Goal: Information Seeking & Learning: Learn about a topic

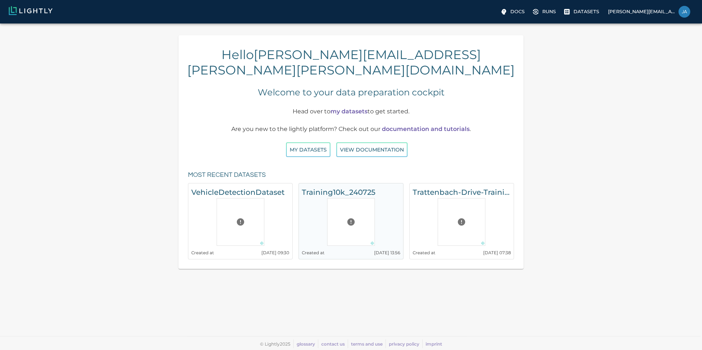
click at [321, 187] on h6 "Training10k_240725" at bounding box center [351, 193] width 98 height 12
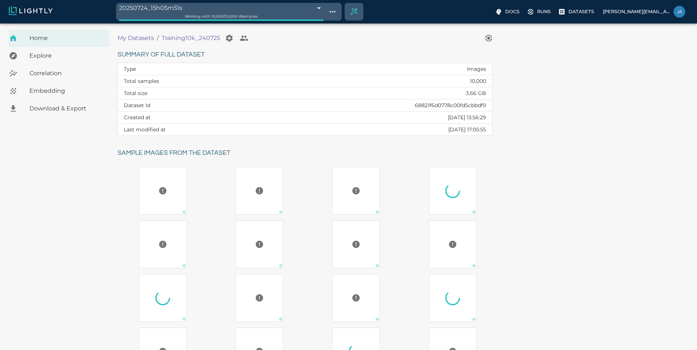
click at [50, 75] on span "Correlation" at bounding box center [66, 73] width 74 height 9
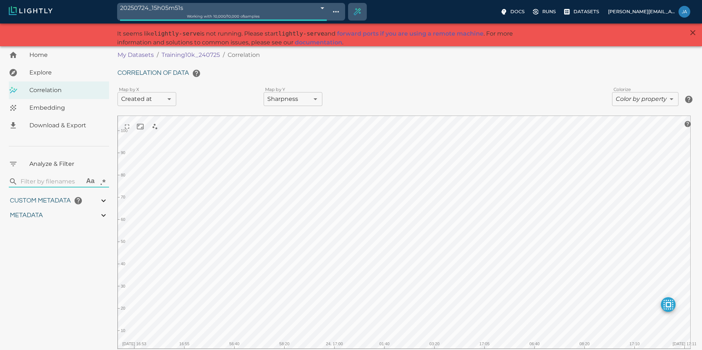
type input "0.703"
type input "0.684056362983901"
type input "7.8760563629839"
type input "6.45910739898682"
type input "101.927107398987"
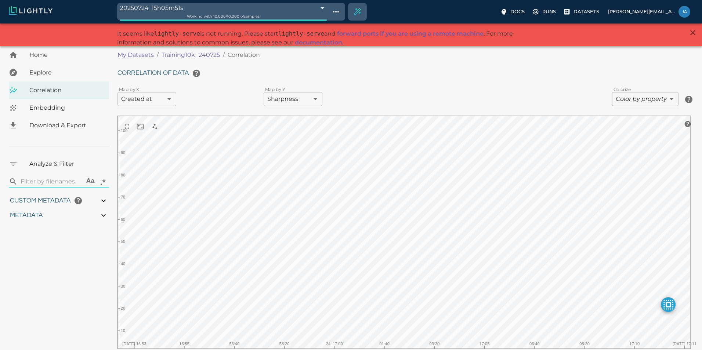
type input "1.7775"
click at [168, 81] on h6 "Correlation of data" at bounding box center [404, 73] width 573 height 15
type input "0.703"
type input "0.684056362983901"
type input "7.8760563629839"
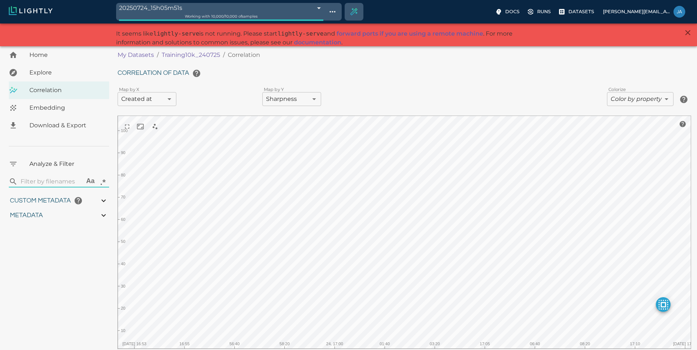
type input "6.45910739898682"
type input "101.927107398987"
type input "1.7775"
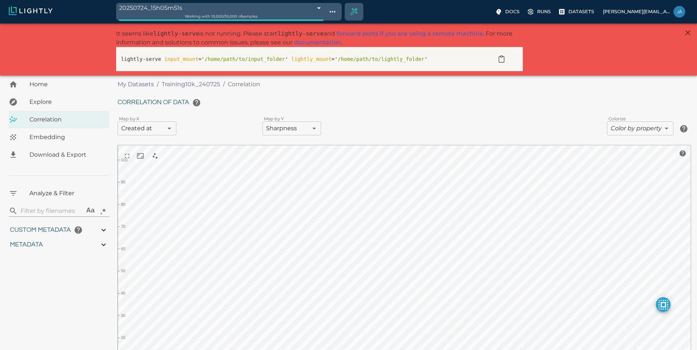
type input "0.703"
type input "0.684056362983901"
type input "7.8760563629839"
type input "6.45910739898682"
type input "101.927107398987"
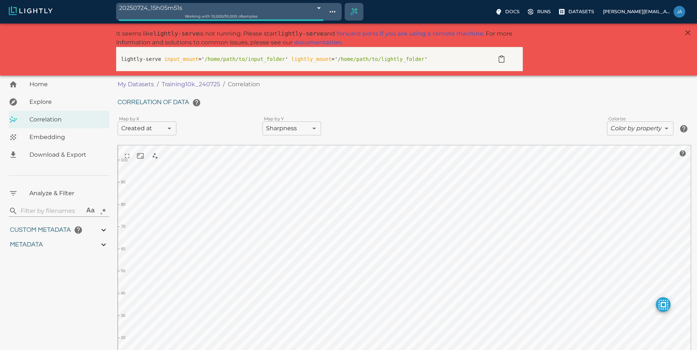
type input "1.7775"
click at [167, 127] on body "20250724_15h05m51s 68824bcfc1be00751a332860 Working with 10,000 / 10,000 of sam…" at bounding box center [348, 221] width 697 height 394
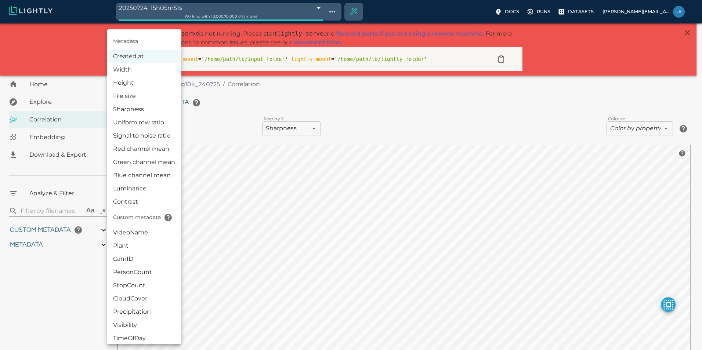
click at [152, 138] on li "Signal to noise ratio" at bounding box center [144, 135] width 74 height 13
type input "metaData.snr"
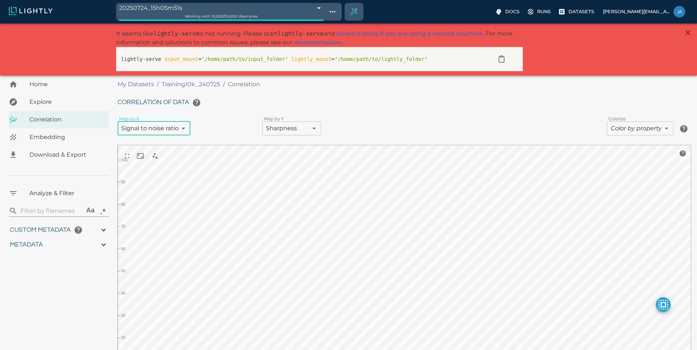
click at [297, 130] on body "20250724_15h05m51s 68824bcfc1be00751a332860 Working with 10,000 / 10,000 of sam…" at bounding box center [348, 221] width 697 height 394
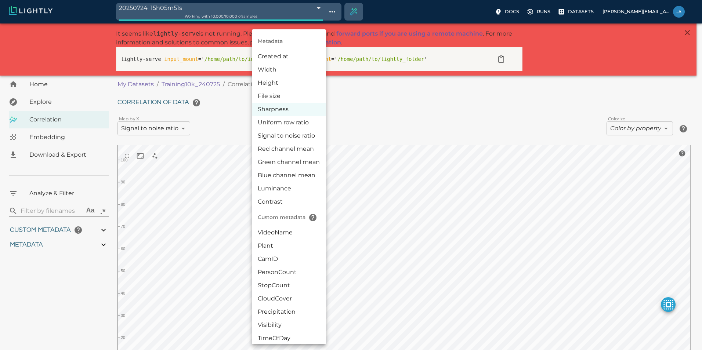
click at [282, 124] on li "Uniform row ratio" at bounding box center [289, 122] width 74 height 13
type input "metaData.uniformRowRatio"
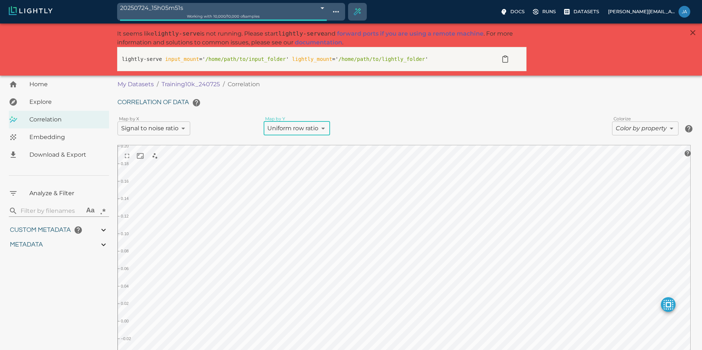
click at [172, 129] on body "20250724_15h05m51s 68824bcfc1be00751a332860 Working with 10,000 / 10,000 of sam…" at bounding box center [351, 221] width 702 height 394
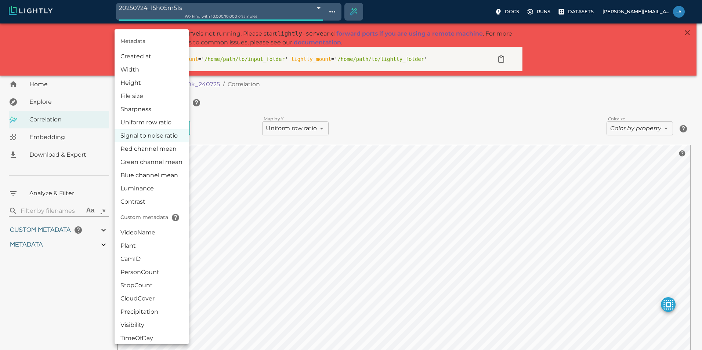
click at [162, 149] on li "Red channel mean" at bounding box center [152, 148] width 74 height 13
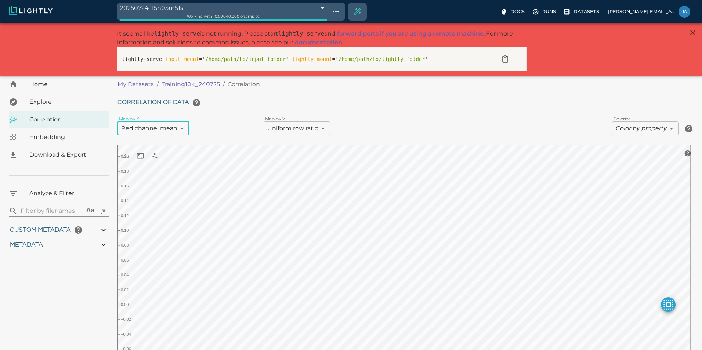
click at [175, 130] on body "20250724_15h05m51s 68824bcfc1be00751a332860 Working with 10,000 / 10,000 of sam…" at bounding box center [351, 221] width 702 height 394
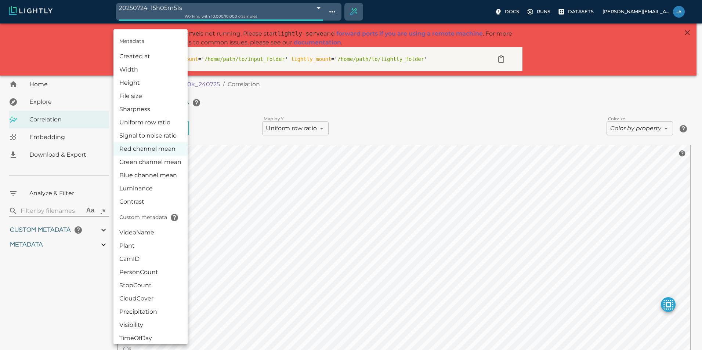
click at [151, 188] on li "Luminance" at bounding box center [150, 188] width 74 height 13
type input "luminance"
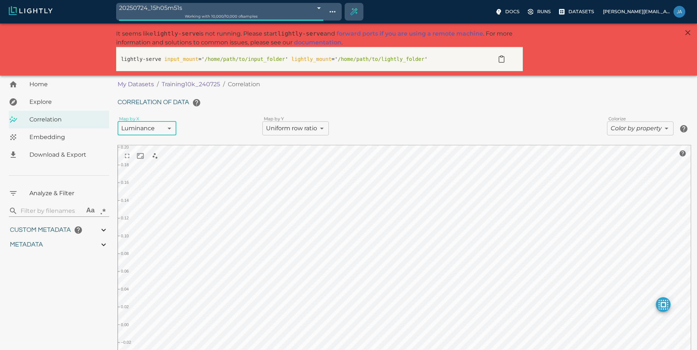
click at [313, 126] on body "20250724_15h05m51s 68824bcfc1be00751a332860 Working with 10,000 / 10,000 of sam…" at bounding box center [348, 221] width 697 height 394
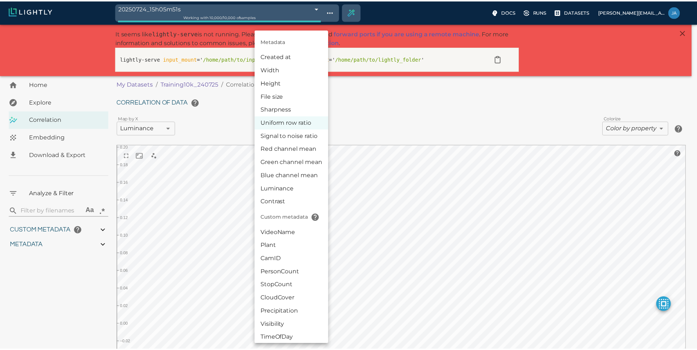
scroll to position [0, 0]
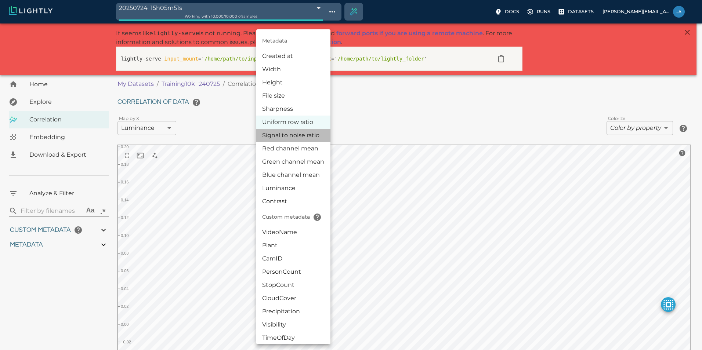
click at [305, 132] on li "Signal to noise ratio" at bounding box center [293, 135] width 74 height 13
type input "metaData.snr"
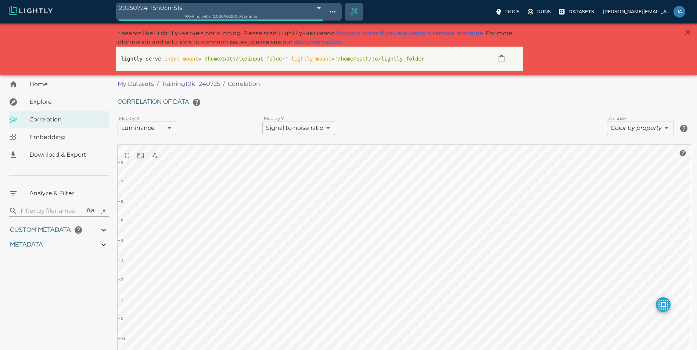
scroll to position [1, 0]
drag, startPoint x: 510, startPoint y: 123, endPoint x: 509, endPoint y: 102, distance: 21.7
click at [509, 102] on div "Correlation of data Map by X Luminance luminance ​ Map by Y Signal to noise rat…" at bounding box center [404, 243] width 573 height 296
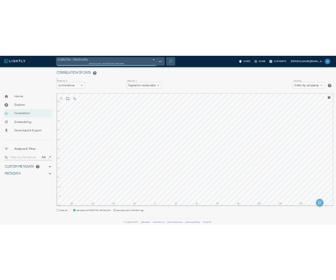
scroll to position [65, 0]
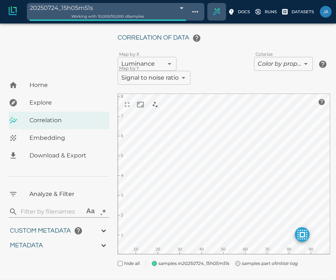
click at [315, 268] on div "My Datasets / Training10k_240725 / Correlation Correlation of data Map by X Lum…" at bounding box center [227, 143] width 218 height 265
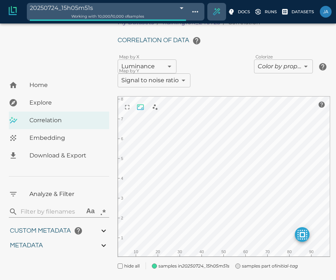
click at [138, 108] on icon "reset and recenter camera" at bounding box center [140, 107] width 7 height 7
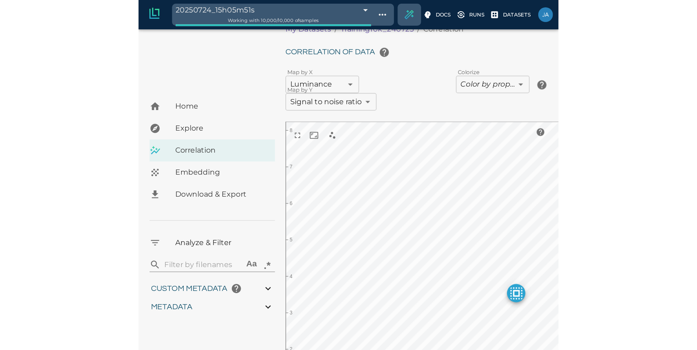
scroll to position [0, 0]
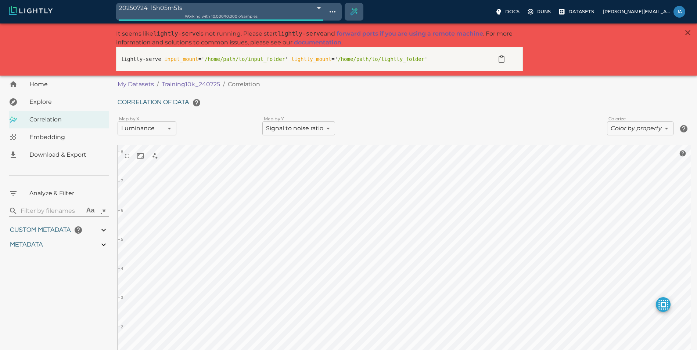
click at [317, 42] on link "documentation" at bounding box center [317, 42] width 47 height 7
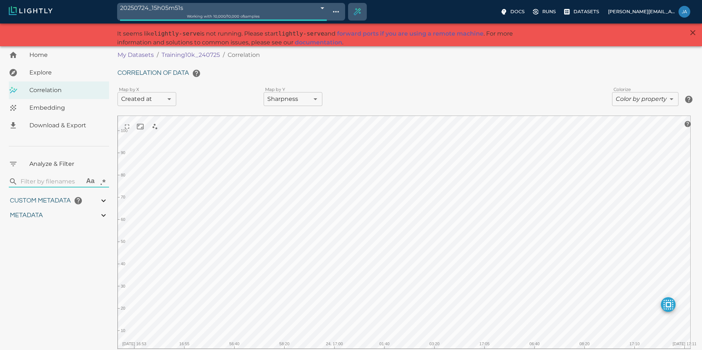
type input "0.703"
type input "0.684056362983901"
type input "7.8760563629839"
type input "6.45910739898682"
type input "101.927107398987"
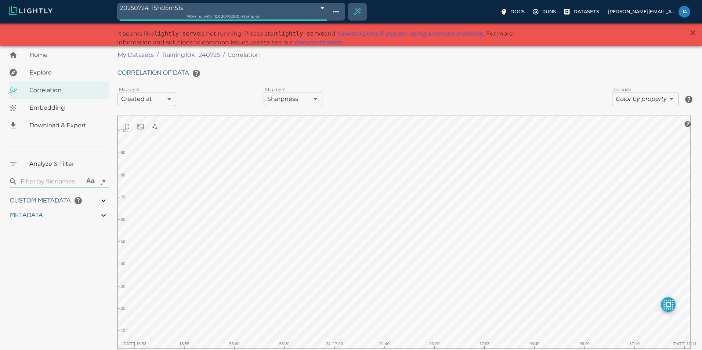
type input "1.7775"
click at [165, 84] on body "20250724_15h05m51s 68824bcfc1be00751a332860 Working with 10,000 / 10,000 of sam…" at bounding box center [351, 206] width 702 height 365
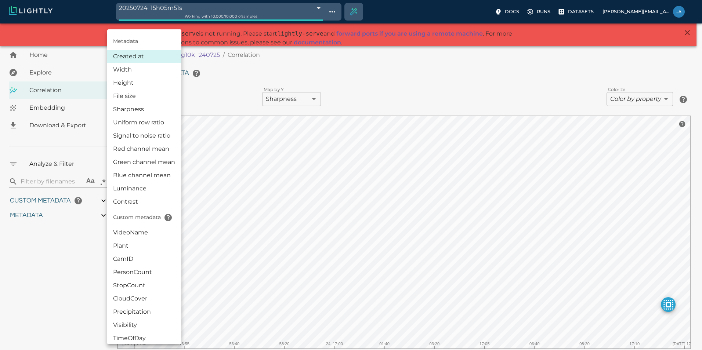
type input "0.703"
type input "0.684056362983901"
type input "7.8760563629839"
type input "6.45910739898682"
type input "101.927107398987"
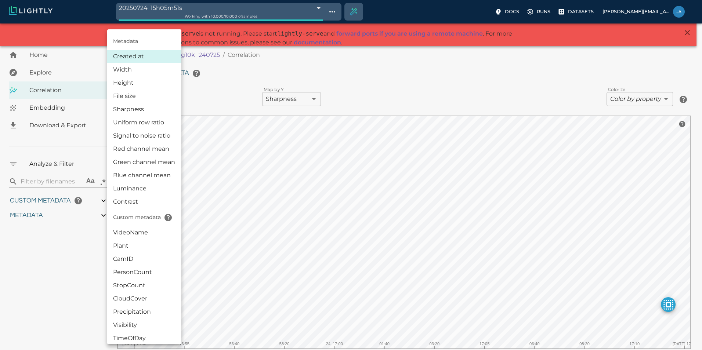
type input "1.7775"
type input "0.703"
type input "0.684056362983901"
type input "7.8760563629839"
type input "6.45910739898682"
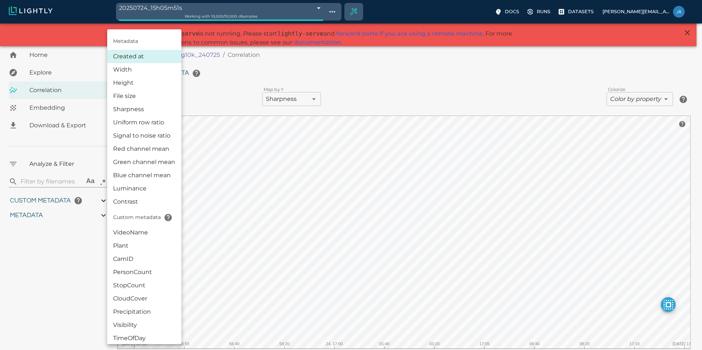
type input "101.927107398987"
type input "1.7775"
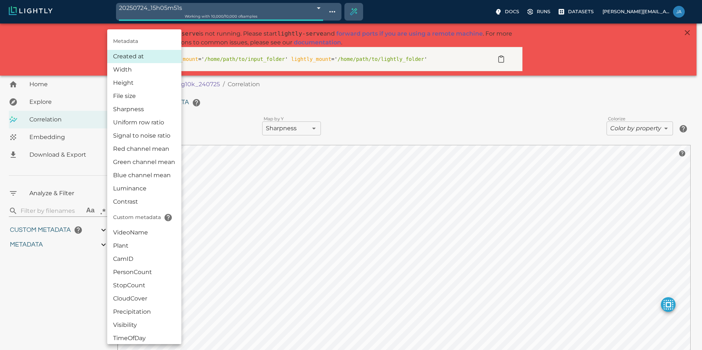
type input "0.703"
type input "0.684056362983901"
type input "7.8760563629839"
type input "6.45910739898682"
type input "101.927107398987"
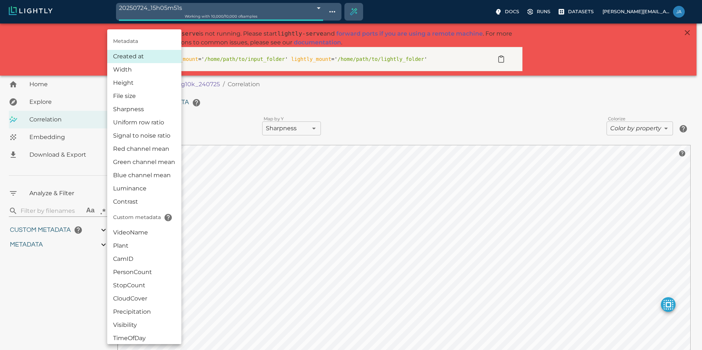
type input "1.7775"
click at [226, 120] on div at bounding box center [351, 175] width 702 height 350
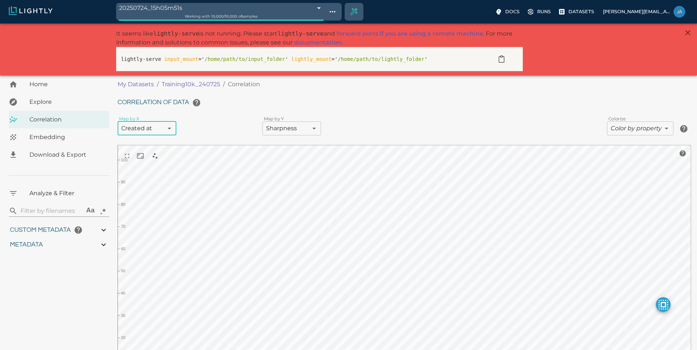
click at [169, 127] on body "20250724_15h05m51s 68824bcfc1be00751a332860 Working with 10,000 / 10,000 of sam…" at bounding box center [348, 221] width 697 height 394
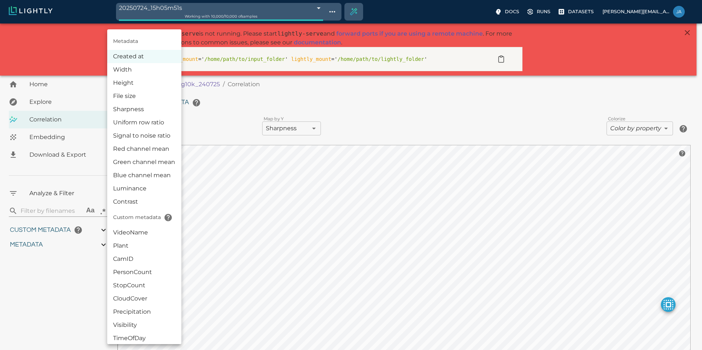
click at [315, 186] on div at bounding box center [351, 175] width 702 height 350
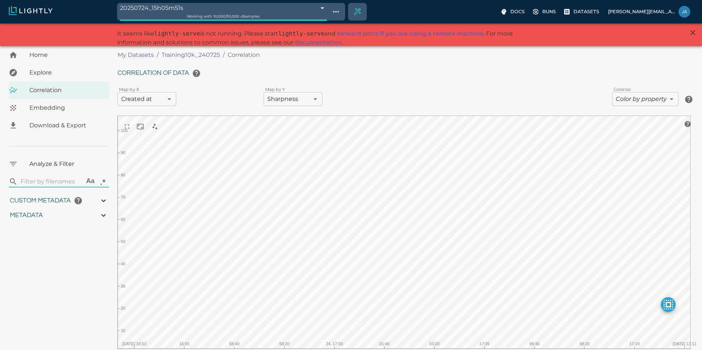
type input "0.703"
type input "0.684056362983901"
type input "7.8760563629839"
type input "6.45910739898682"
type input "101.927107398987"
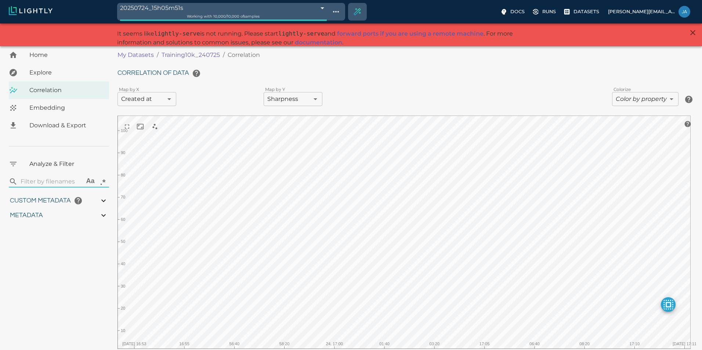
type input "1.7775"
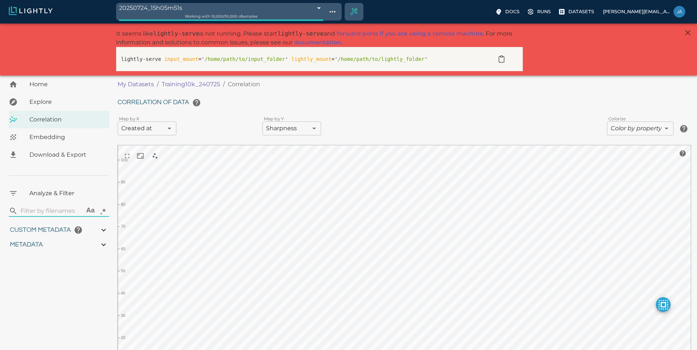
type input "0.703"
type input "0.684056362983901"
type input "7.8760563629839"
type input "6.45910739898682"
type input "101.927107398987"
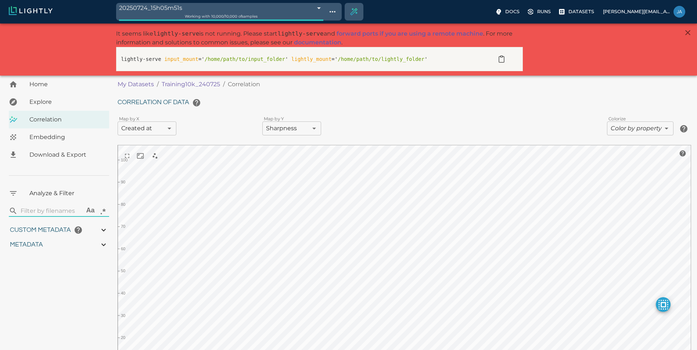
type input "1.7775"
type input "0.703"
type input "0.684056362983901"
type input "7.8760563629839"
type input "6.45910739898682"
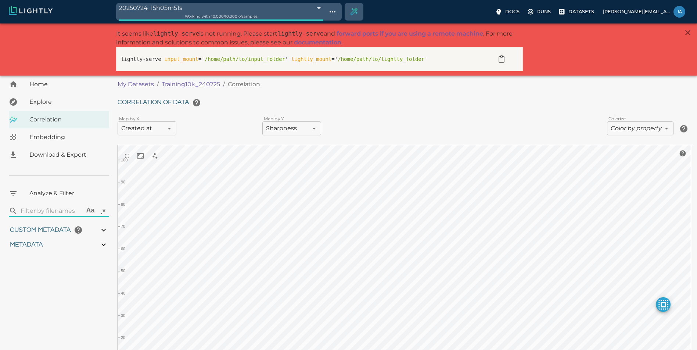
type input "101.927107398987"
type input "1.7775"
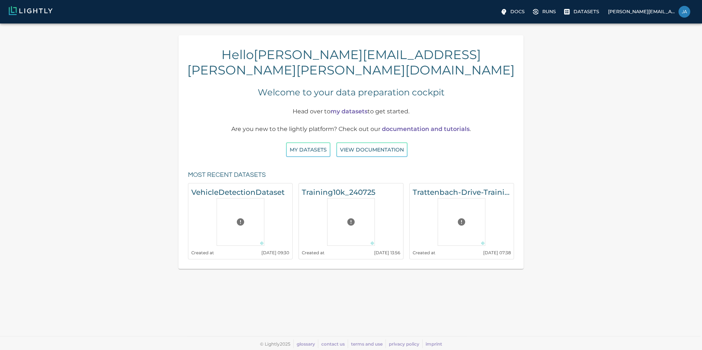
click at [49, 102] on div "Hello [PERSON_NAME][EMAIL_ADDRESS][PERSON_NAME][PERSON_NAME][DOMAIN_NAME] Welco…" at bounding box center [351, 152] width 690 height 234
click at [335, 198] on div at bounding box center [351, 222] width 48 height 48
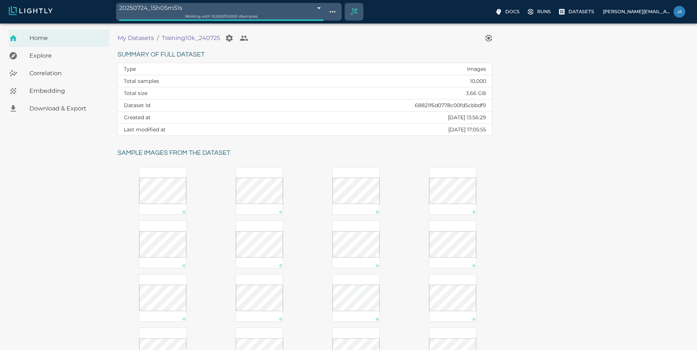
click at [78, 90] on span "Embedding" at bounding box center [66, 91] width 74 height 9
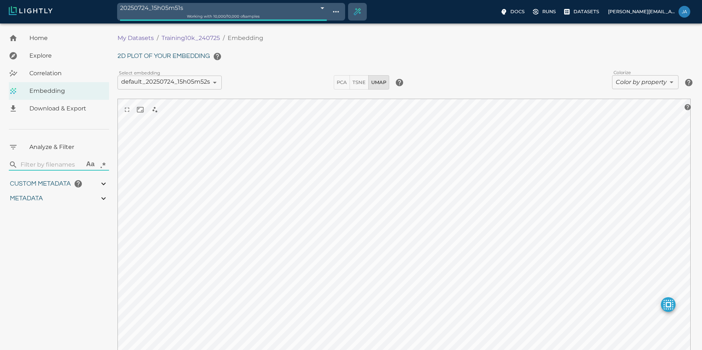
type input "0.703"
type input "0.684056362983901"
type input "7.8760563629839"
type input "6.45910739898682"
type input "101.927107398987"
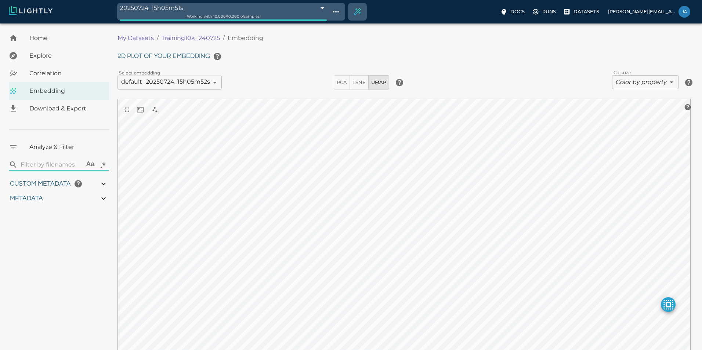
type input "1.7775"
type input "0.703"
type input "0.684056362983901"
type input "7.8760563629839"
type input "6.45910739898682"
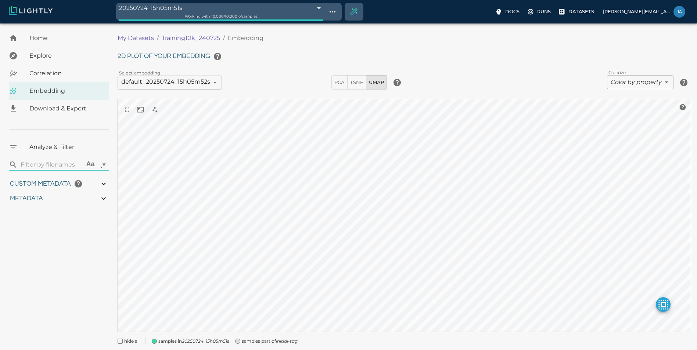
type input "101.927107398987"
type input "1.7775"
type input "0.703"
type input "0.684056362983901"
type input "7.8760563629839"
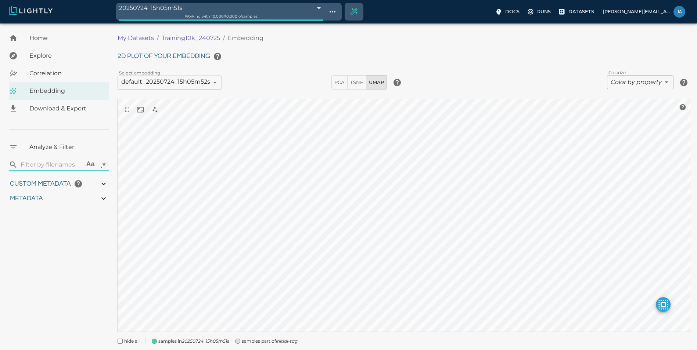
type input "6.45910739898682"
type input "101.927107398987"
type input "1.7775"
type input "0.703"
type input "0.684056362983901"
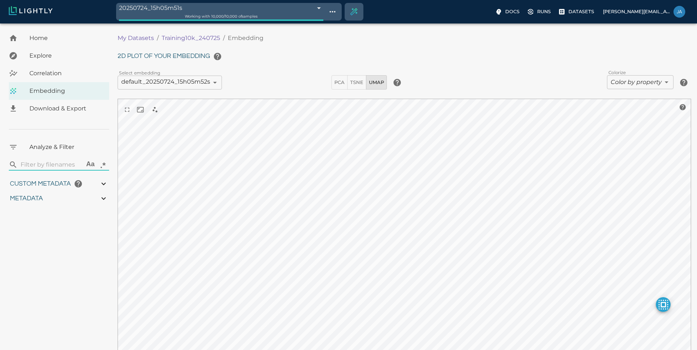
type input "7.8760563629839"
type input "6.45910739898682"
type input "101.927107398987"
type input "1.7775"
type input "0.703"
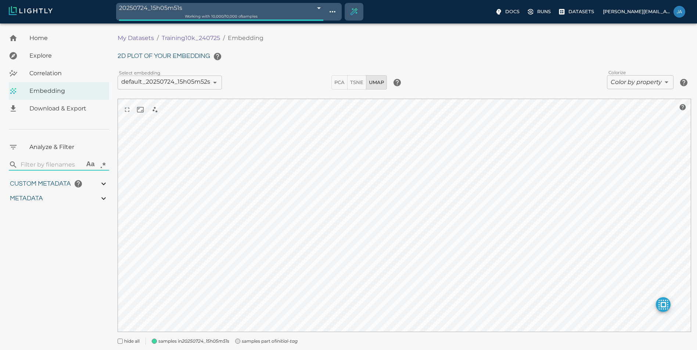
type input "0.684056362983901"
type input "7.8760563629839"
type input "6.45910739898682"
type input "101.927107398987"
type input "1.7775"
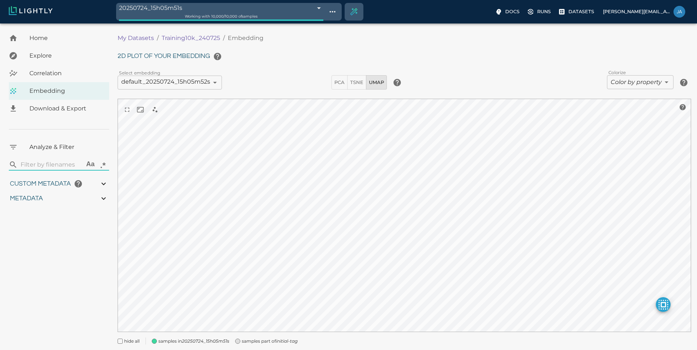
click at [50, 104] on div "Download & Export" at bounding box center [59, 109] width 100 height 18
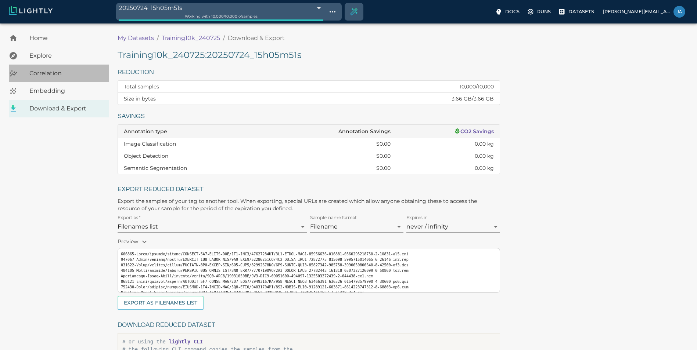
click at [73, 73] on span "Correlation" at bounding box center [66, 73] width 74 height 9
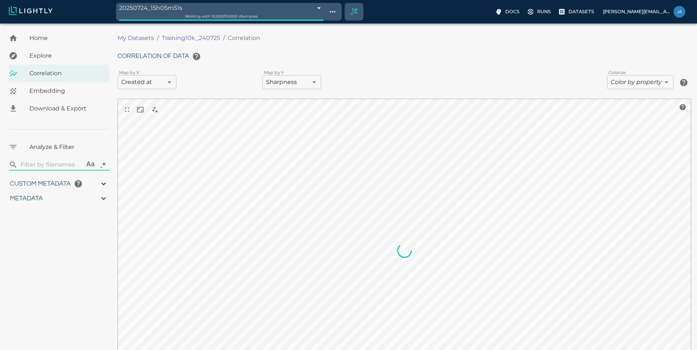
click at [170, 81] on body "20250724_15h05m51s 68824bcfc1be00751a332860 Working with 10,000 / 10,000 of sam…" at bounding box center [348, 224] width 697 height 401
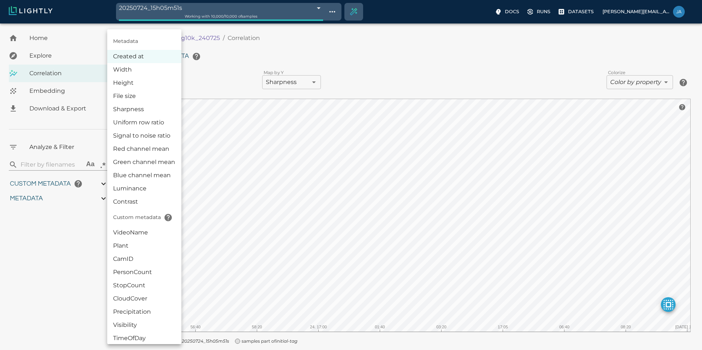
type input "0.703"
type input "0.684056362983901"
type input "7.8760563629839"
type input "6.45910739898682"
type input "101.927107398987"
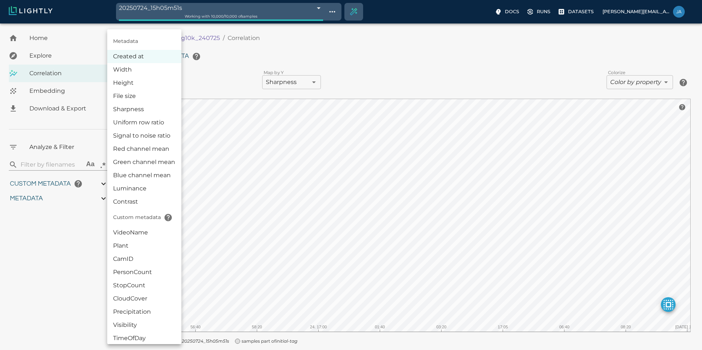
type input "1.7775"
type input "0.703"
type input "0.684056362983901"
type input "7.8760563629839"
type input "6.45910739898682"
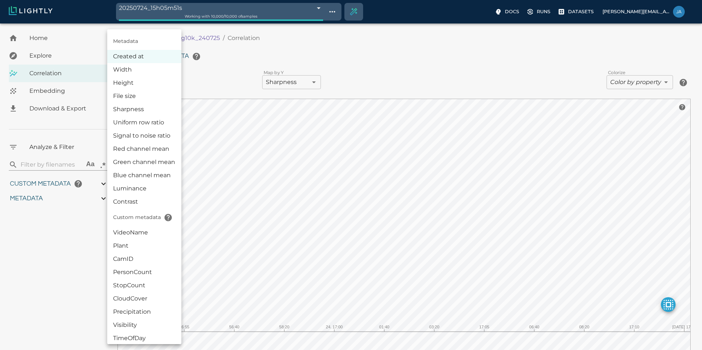
type input "101.927107398987"
type input "1.7775"
type input "0.703"
type input "0.684056362983901"
type input "7.8760563629839"
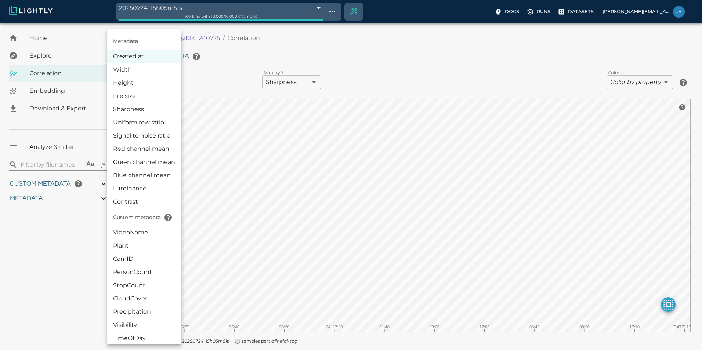
type input "6.45910739898682"
type input "101.927107398987"
type input "1.7775"
type input "0.703"
type input "0.684056362983901"
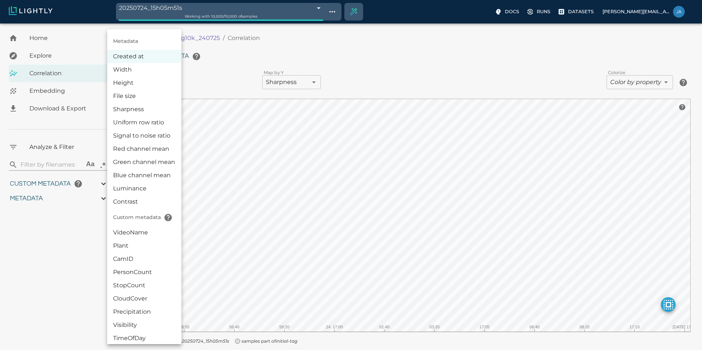
type input "7.8760563629839"
type input "6.45910739898682"
type input "101.927107398987"
type input "1.7775"
click at [137, 189] on li "Luminance" at bounding box center [144, 188] width 74 height 13
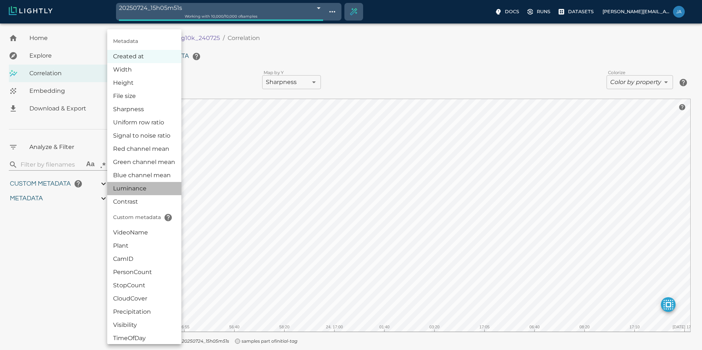
type input "luminance"
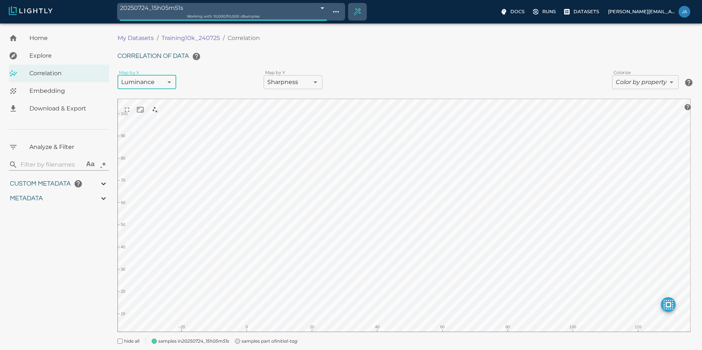
click at [289, 82] on body "20250724_15h05m51s 68824bcfc1be00751a332860 Working with 10,000 / 10,000 of sam…" at bounding box center [351, 198] width 702 height 348
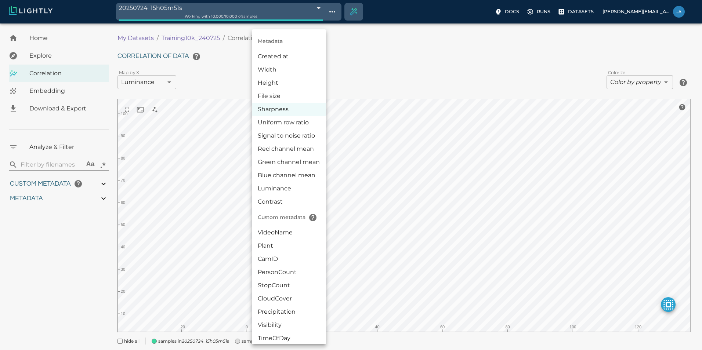
click at [285, 120] on li "Uniform row ratio" at bounding box center [289, 122] width 74 height 13
type input "metaData.uniformRowRatio"
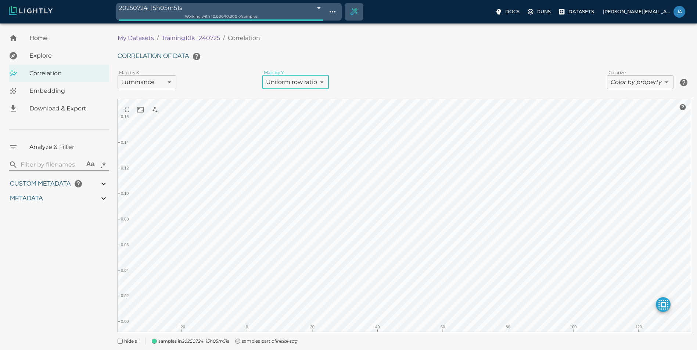
click at [169, 82] on body "20250724_15h05m51s 68824bcfc1be00751a332860 Working with 10,000 / 10,000 of sam…" at bounding box center [348, 198] width 697 height 348
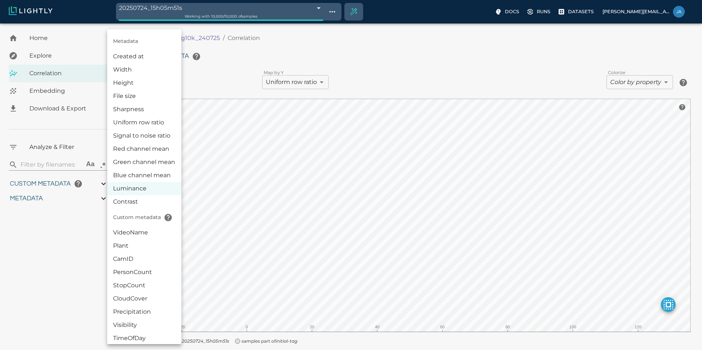
click at [136, 201] on li "Contrast" at bounding box center [144, 201] width 74 height 13
click at [169, 84] on body "20250724_15h05m51s 68824bcfc1be00751a332860 Working with 10,000 / 10,000 of sam…" at bounding box center [351, 198] width 702 height 348
click at [163, 104] on li "Sharpness" at bounding box center [144, 109] width 74 height 13
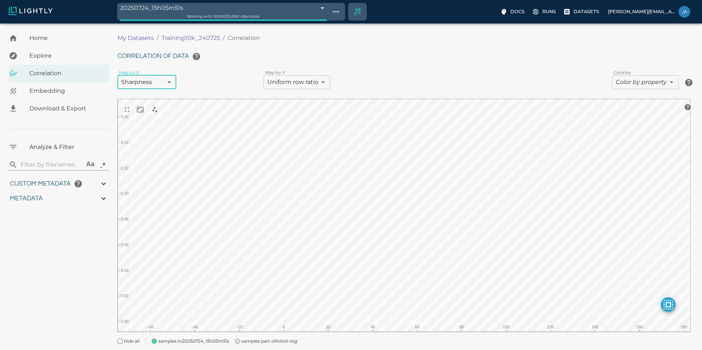
click at [155, 80] on body "20250724_15h05m51s 68824bcfc1be00751a332860 Working with 10,000 / 10,000 of sam…" at bounding box center [351, 198] width 702 height 348
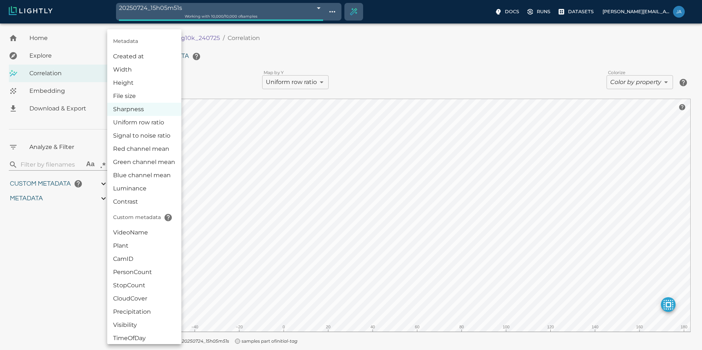
click at [143, 184] on li "Luminance" at bounding box center [144, 188] width 74 height 13
type input "luminance"
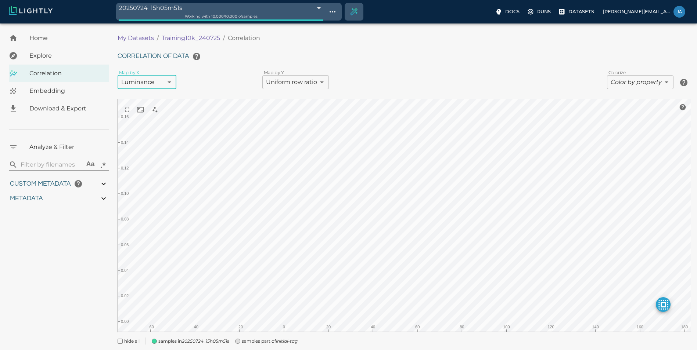
click at [321, 72] on div "Correlation of data Map by X Luminance luminance ​ Map by Y Uniform row ratio m…" at bounding box center [404, 197] width 573 height 296
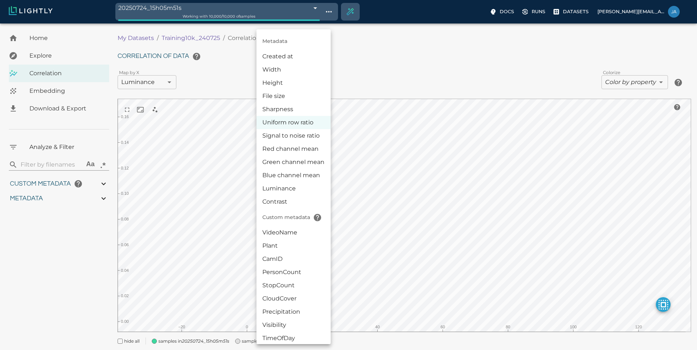
click at [320, 79] on body "20250724_15h05m51s 68824bcfc1be00751a332860 Working with 10,000 / 10,000 of sam…" at bounding box center [348, 198] width 697 height 348
click at [302, 107] on li "Sharpness" at bounding box center [293, 109] width 74 height 13
type input "metaData.sharpness"
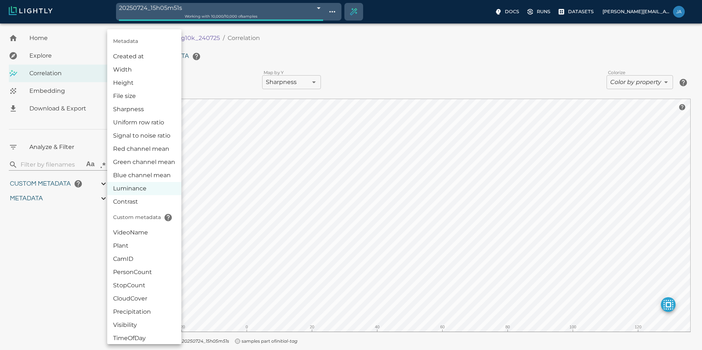
click at [172, 82] on body "20250724_15h05m51s 68824bcfc1be00751a332860 Working with 10,000 / 10,000 of sam…" at bounding box center [351, 198] width 702 height 348
click at [155, 170] on li "Blue channel mean" at bounding box center [144, 175] width 74 height 13
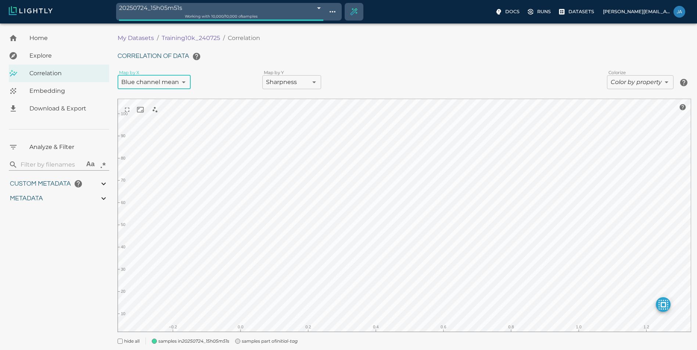
click at [181, 80] on body "20250724_15h05m51s 68824bcfc1be00751a332860 Working with 10,000 / 10,000 of sam…" at bounding box center [348, 198] width 697 height 348
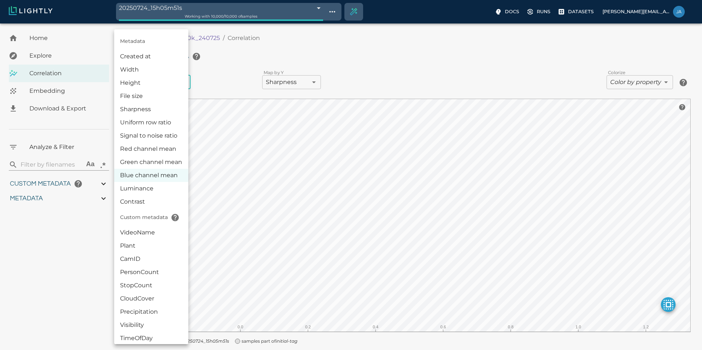
click at [140, 191] on li "Luminance" at bounding box center [151, 188] width 74 height 13
type input "luminance"
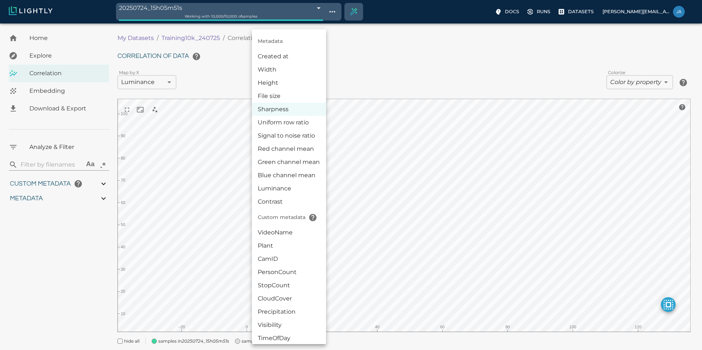
click at [288, 77] on body "20250724_15h05m51s 68824bcfc1be00751a332860 Working with 10,000 / 10,000 of sam…" at bounding box center [351, 198] width 702 height 348
click at [270, 171] on li "Blue channel mean" at bounding box center [289, 175] width 74 height 13
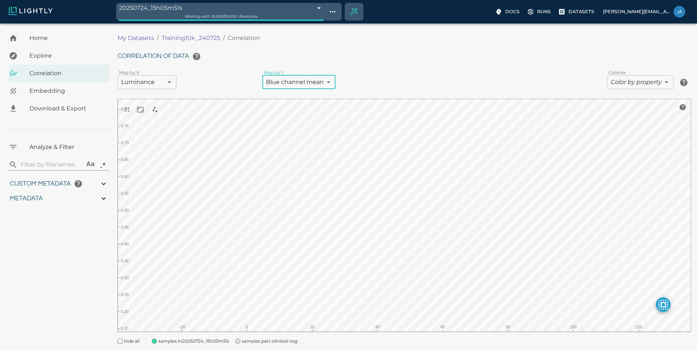
click at [320, 86] on body "20250724_15h05m51s 68824bcfc1be00751a332860 Working with 10,000 / 10,000 of sam…" at bounding box center [348, 198] width 697 height 348
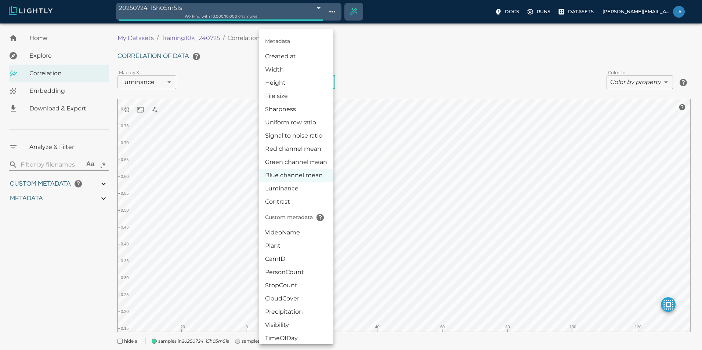
click at [301, 162] on li "Green channel mean" at bounding box center [296, 162] width 74 height 13
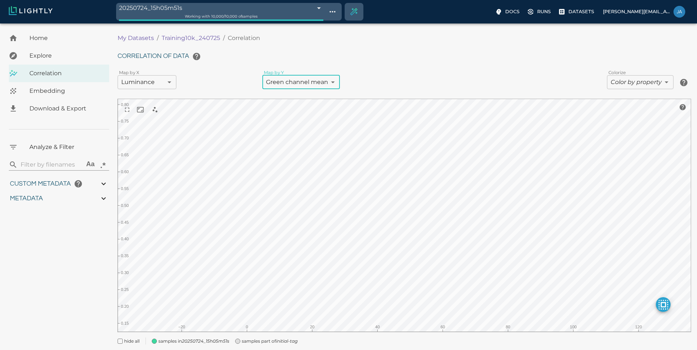
click at [328, 80] on body "20250724_15h05m51s 68824bcfc1be00751a332860 Working with 10,000 / 10,000 of sam…" at bounding box center [348, 198] width 697 height 348
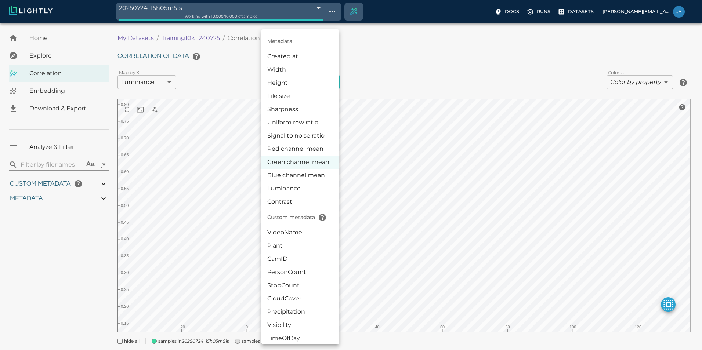
click at [299, 149] on li "Red channel mean" at bounding box center [299, 148] width 77 height 13
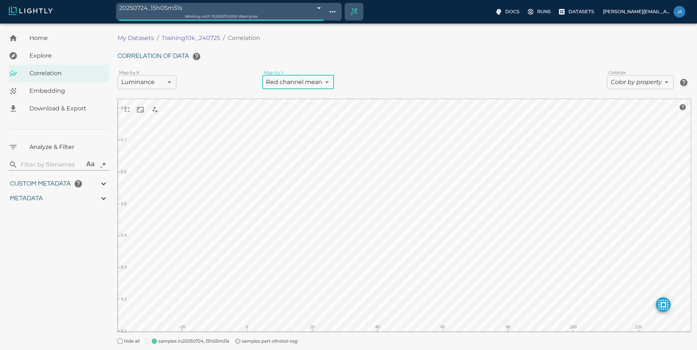
click at [313, 74] on div "Correlation of data Map by X Luminance luminance ​ Map by Y Red channel mean me…" at bounding box center [404, 197] width 573 height 296
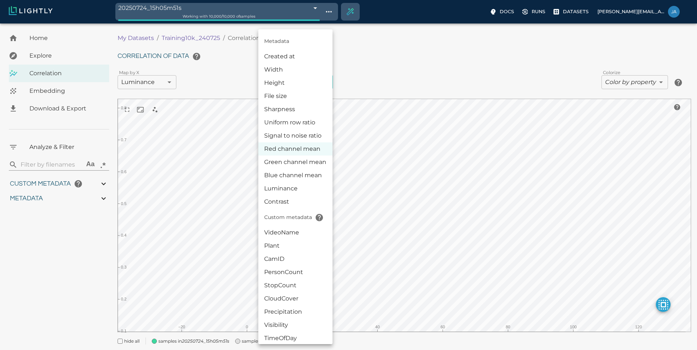
click at [313, 79] on body "20250724_15h05m51s 68824bcfc1be00751a332860 Working with 10,000 / 10,000 of sam…" at bounding box center [348, 198] width 697 height 348
click at [285, 197] on li "Contrast" at bounding box center [295, 201] width 74 height 13
type input "contrast"
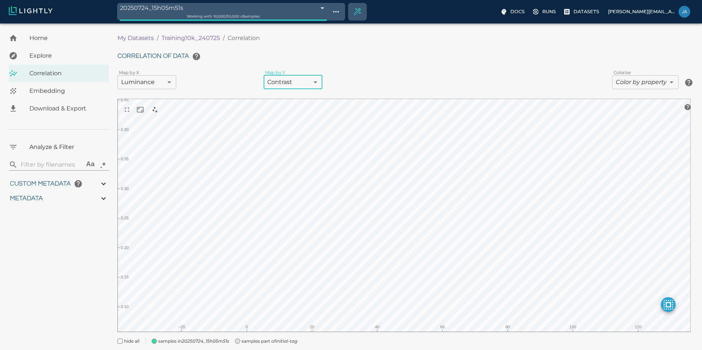
click at [148, 84] on body "20250724_15h05m51s 68824bcfc1be00751a332860 Working with 10,000 / 10,000 of sam…" at bounding box center [351, 198] width 702 height 348
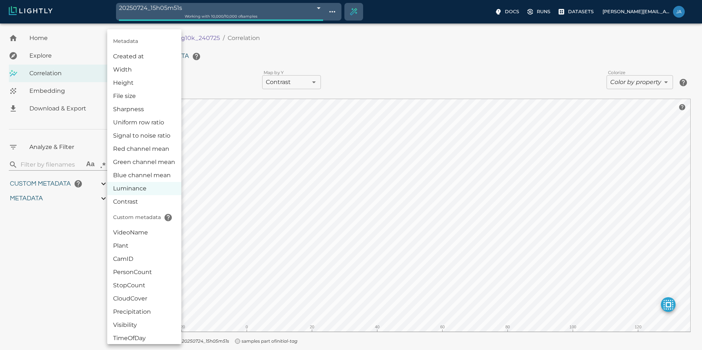
click at [148, 111] on li "Sharpness" at bounding box center [144, 109] width 74 height 13
type input "metaData.sharpness"
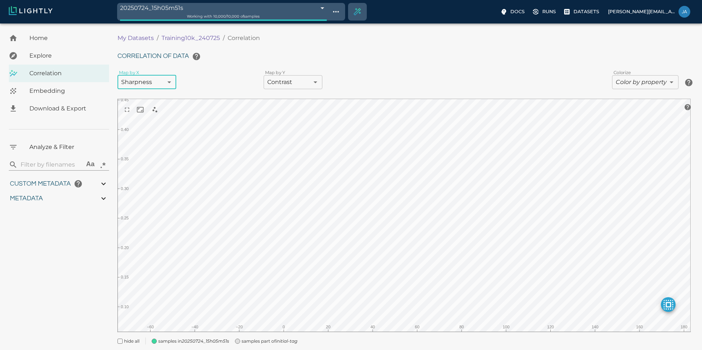
click at [274, 86] on body "20250724_15h05m51s 68824bcfc1be00751a332860 Working with 10,000 / 10,000 of sam…" at bounding box center [351, 198] width 702 height 348
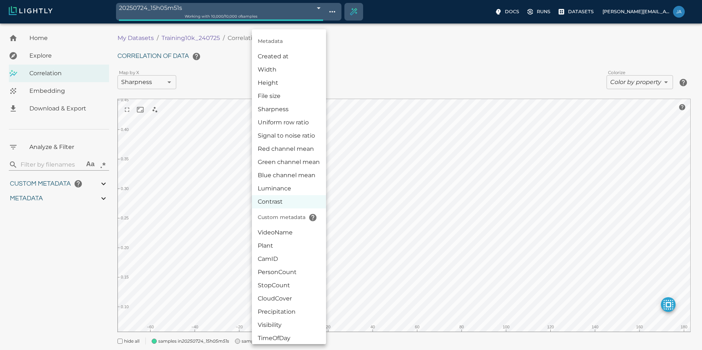
click at [278, 125] on li "Uniform row ratio" at bounding box center [289, 122] width 74 height 13
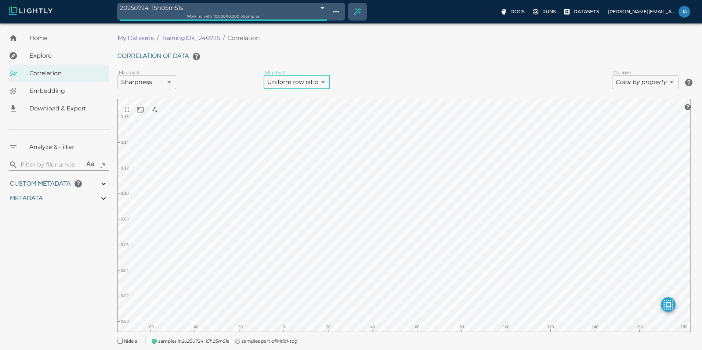
click at [295, 85] on body "20250724_15h05m51s 68824bcfc1be00751a332860 Working with 10,000 / 10,000 of sam…" at bounding box center [351, 198] width 702 height 348
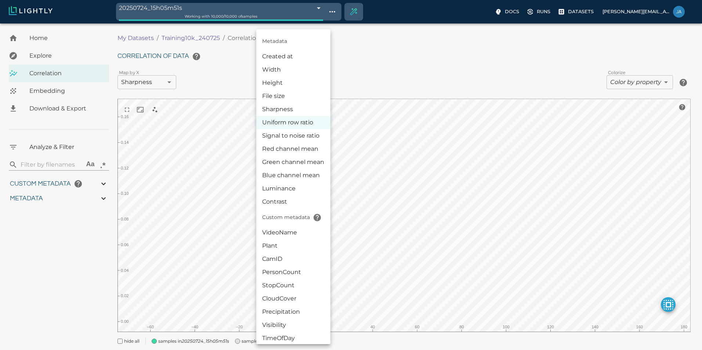
click at [289, 133] on li "Signal to noise ratio" at bounding box center [293, 135] width 74 height 13
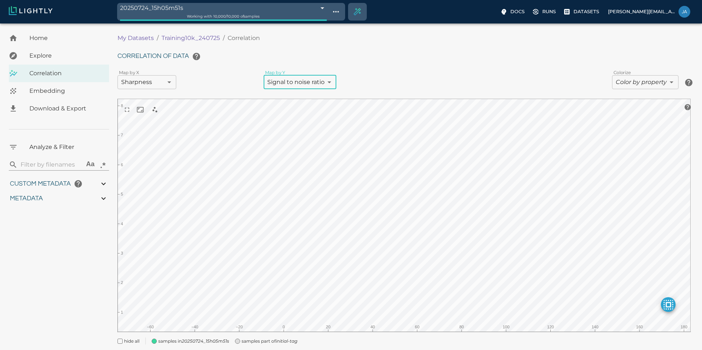
click at [297, 83] on body "20250724_15h05m51s 68824bcfc1be00751a332860 Working with 10,000 / 10,000 of sam…" at bounding box center [351, 198] width 702 height 348
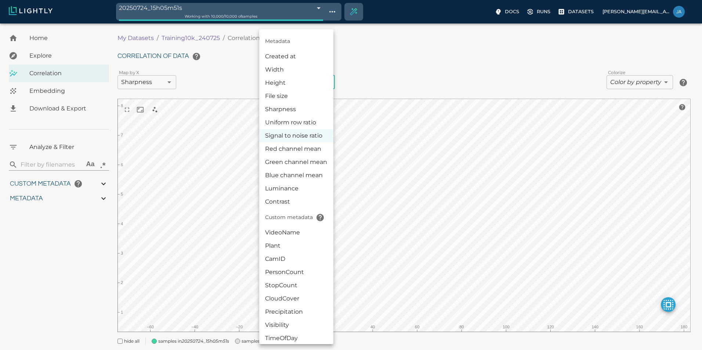
click at [296, 145] on li "Red channel mean" at bounding box center [296, 148] width 74 height 13
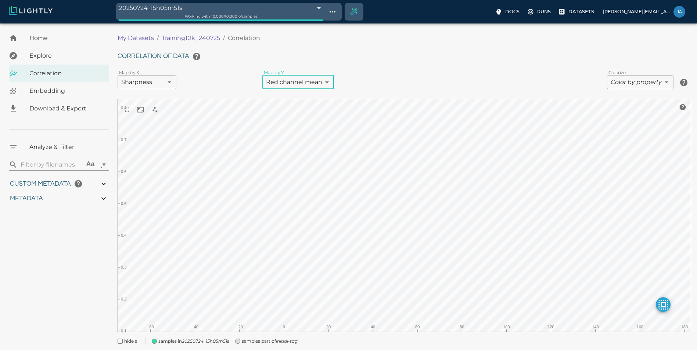
click at [308, 85] on body "20250724_15h05m51s 68824bcfc1be00751a332860 Working with 10,000 / 10,000 of sam…" at bounding box center [348, 198] width 697 height 348
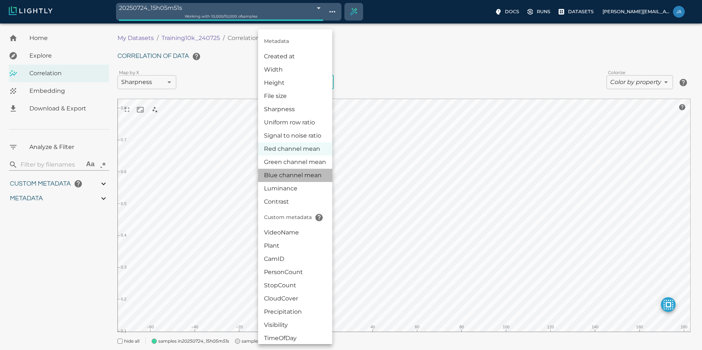
click at [300, 175] on li "Blue channel mean" at bounding box center [295, 175] width 74 height 13
click at [313, 83] on body "20250724_15h05m51s 68824bcfc1be00751a332860 Working with 10,000 / 10,000 of sam…" at bounding box center [351, 198] width 702 height 348
click at [299, 203] on li "Contrast" at bounding box center [296, 201] width 74 height 13
type input "contrast"
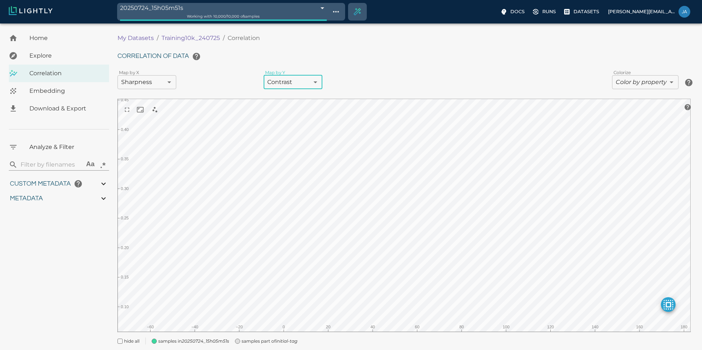
click at [170, 88] on body "20250724_15h05m51s 68824bcfc1be00751a332860 Working with 10,000 / 10,000 of sam…" at bounding box center [351, 198] width 702 height 348
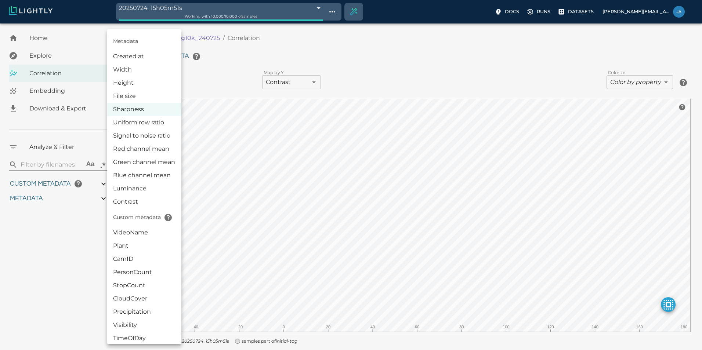
click at [149, 190] on li "Luminance" at bounding box center [144, 188] width 74 height 13
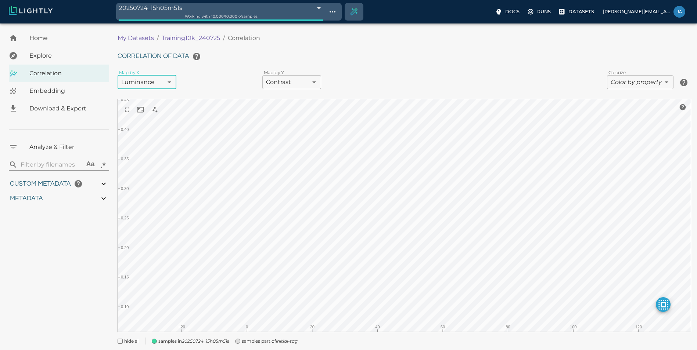
click at [170, 82] on body "20250724_15h05m51s 68824bcfc1be00751a332860 Working with 10,000 / 10,000 of sam…" at bounding box center [348, 198] width 697 height 348
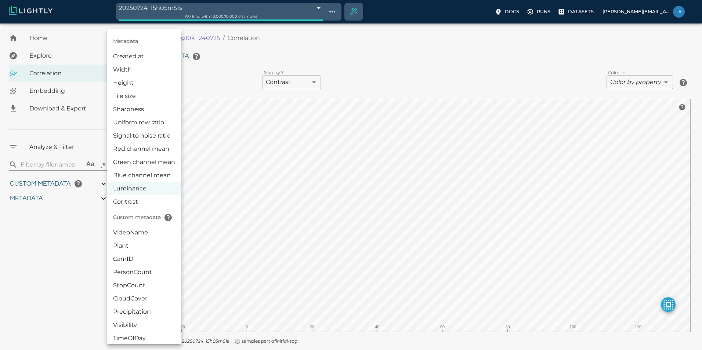
click at [162, 177] on li "Blue channel mean" at bounding box center [144, 175] width 74 height 13
type input "metaData.mean[2]"
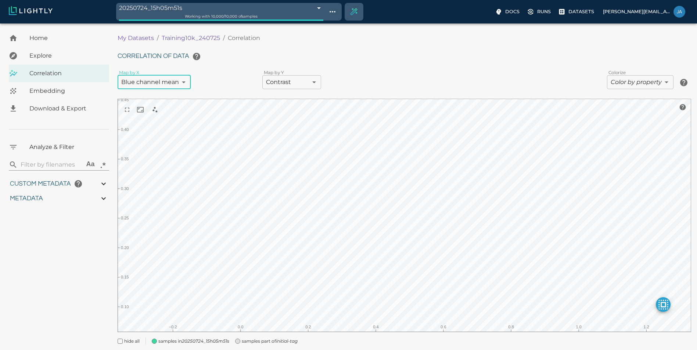
click at [286, 81] on body "20250724_15h05m51s 68824bcfc1be00751a332860 Working with 10,000 / 10,000 of sam…" at bounding box center [348, 198] width 697 height 348
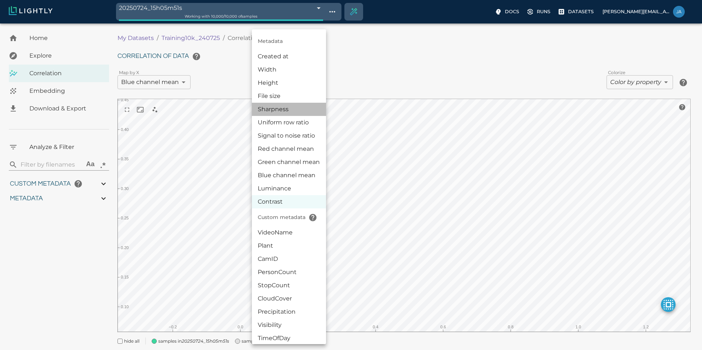
click at [285, 104] on li "Sharpness" at bounding box center [289, 109] width 74 height 13
click at [296, 82] on body "20250724_15h05m51s 68824bcfc1be00751a332860 Working with 10,000 / 10,000 of sam…" at bounding box center [351, 198] width 702 height 348
click at [289, 94] on li "File size" at bounding box center [289, 96] width 74 height 13
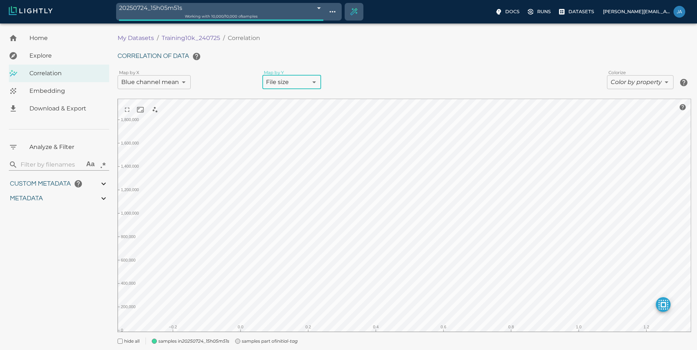
click at [291, 83] on body "20250724_15h05m51s 68824bcfc1be00751a332860 Working with 10,000 / 10,000 of sam…" at bounding box center [348, 198] width 697 height 348
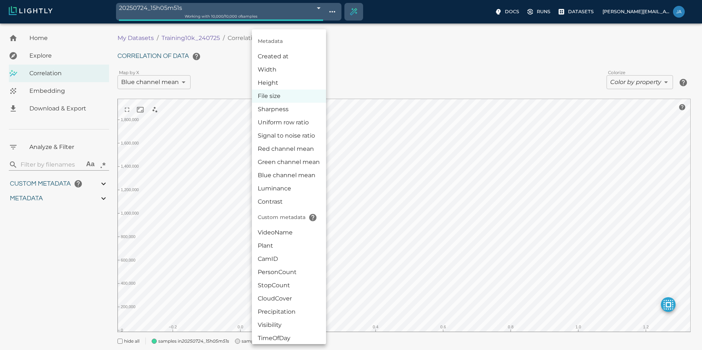
click at [284, 118] on li "Uniform row ratio" at bounding box center [289, 122] width 74 height 13
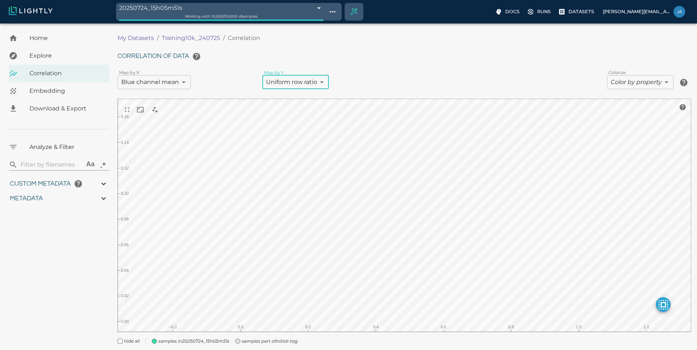
click at [291, 83] on body "20250724_15h05m51s 68824bcfc1be00751a332860 Working with 10,000 / 10,000 of sam…" at bounding box center [348, 198] width 697 height 348
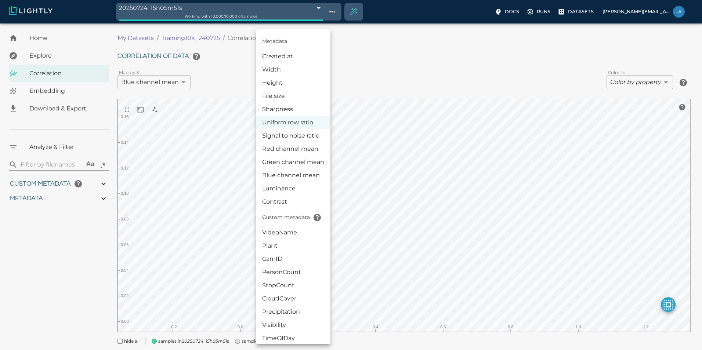
click at [293, 136] on li "Signal to noise ratio" at bounding box center [293, 135] width 74 height 13
type input "metaData.snr"
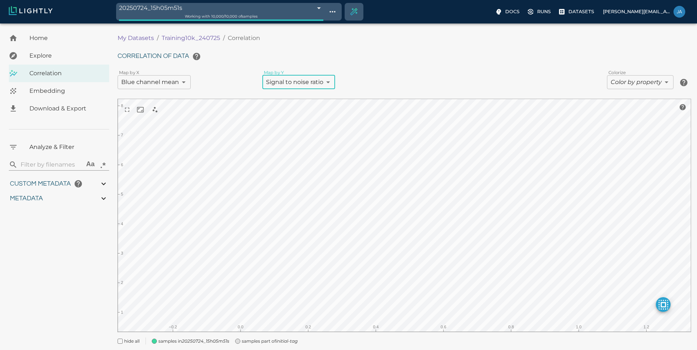
click at [178, 80] on body "20250724_15h05m51s 68824bcfc1be00751a332860 Working with 10,000 / 10,000 of sam…" at bounding box center [348, 198] width 697 height 348
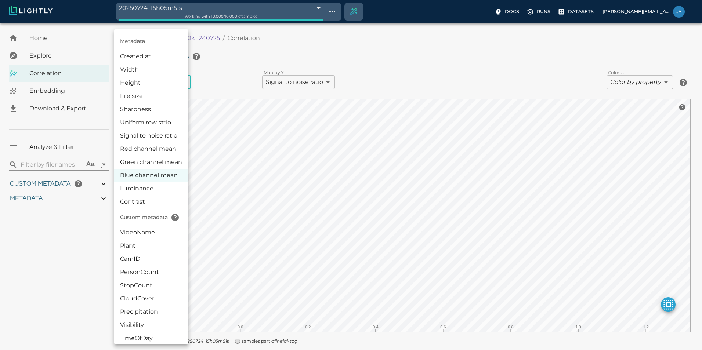
click at [165, 186] on li "Luminance" at bounding box center [151, 188] width 74 height 13
type input "luminance"
